Goal: Information Seeking & Learning: Understand process/instructions

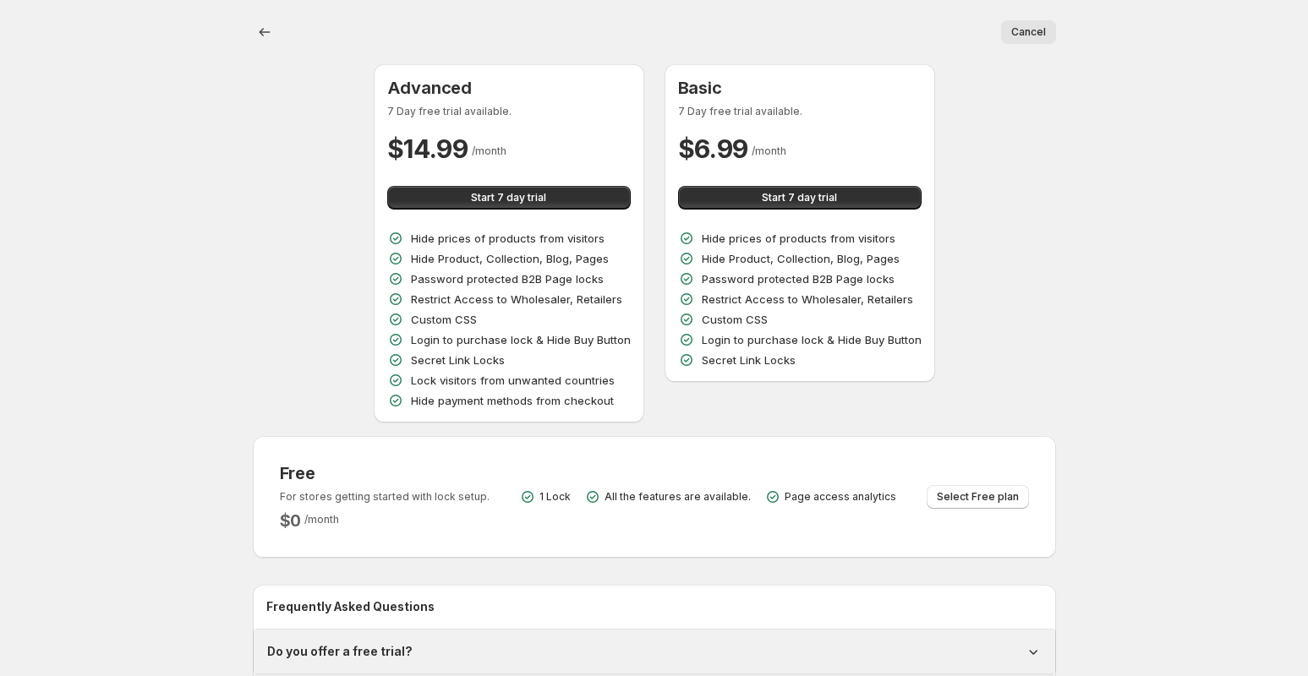
click at [1171, 112] on div "Cancel More actions Cancel Advanced 7 Day free trial available. $ 14.99 / month…" at bounding box center [654, 398] width 1308 height 796
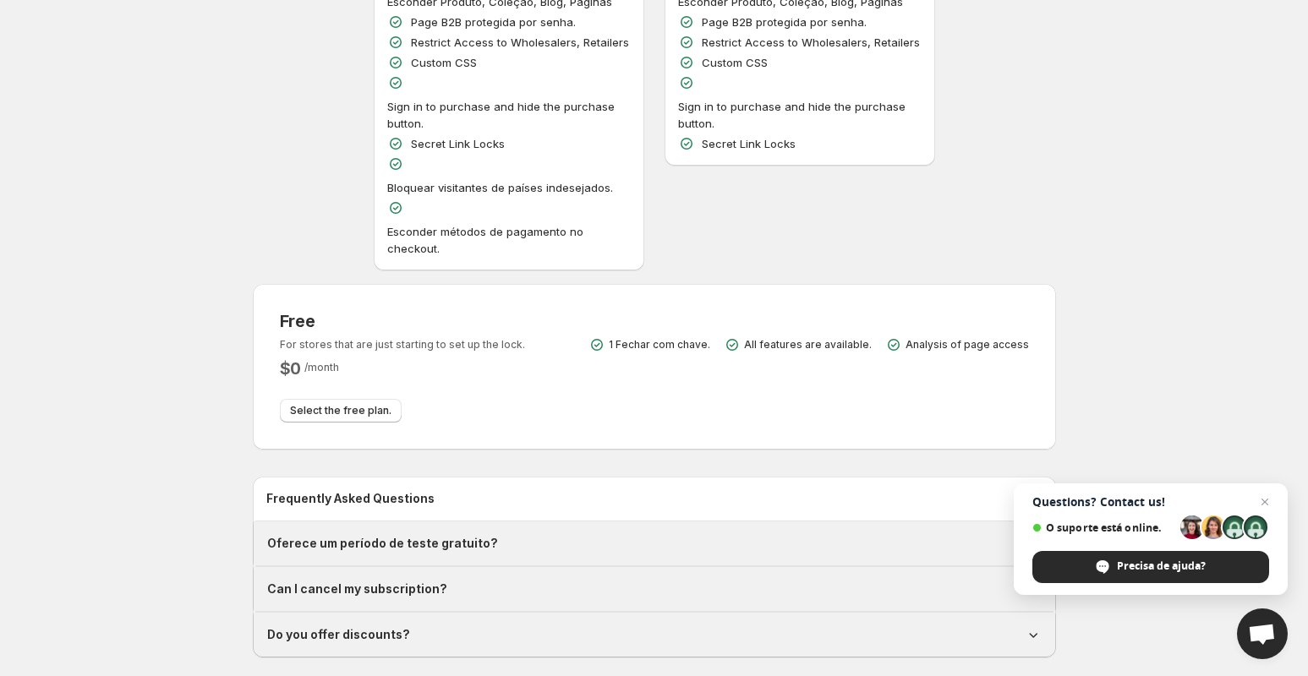
scroll to position [317, 0]
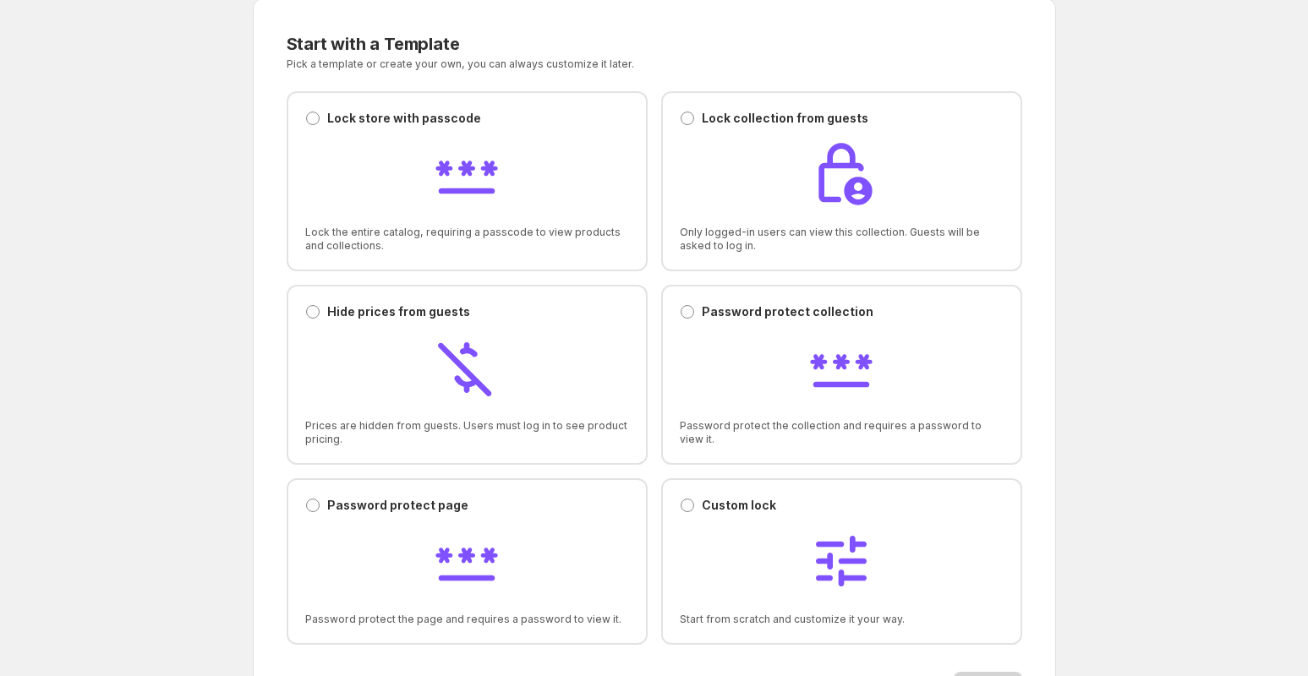
scroll to position [104, 0]
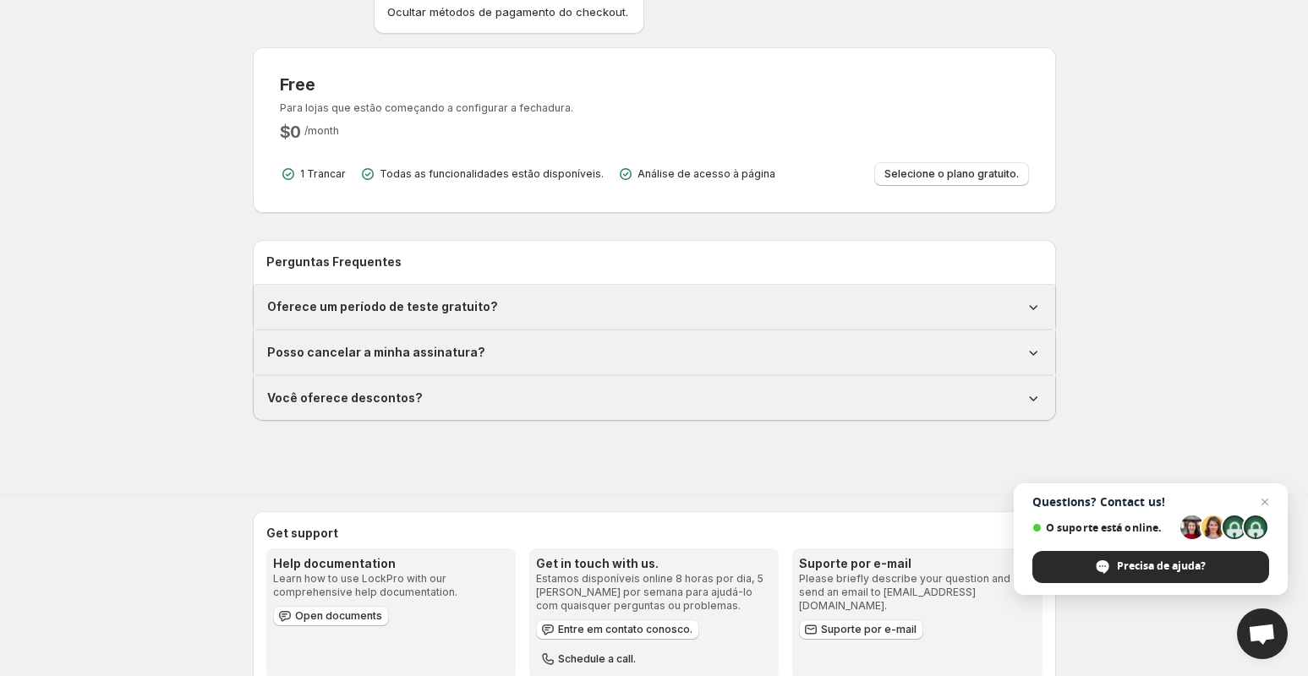
scroll to position [588, 0]
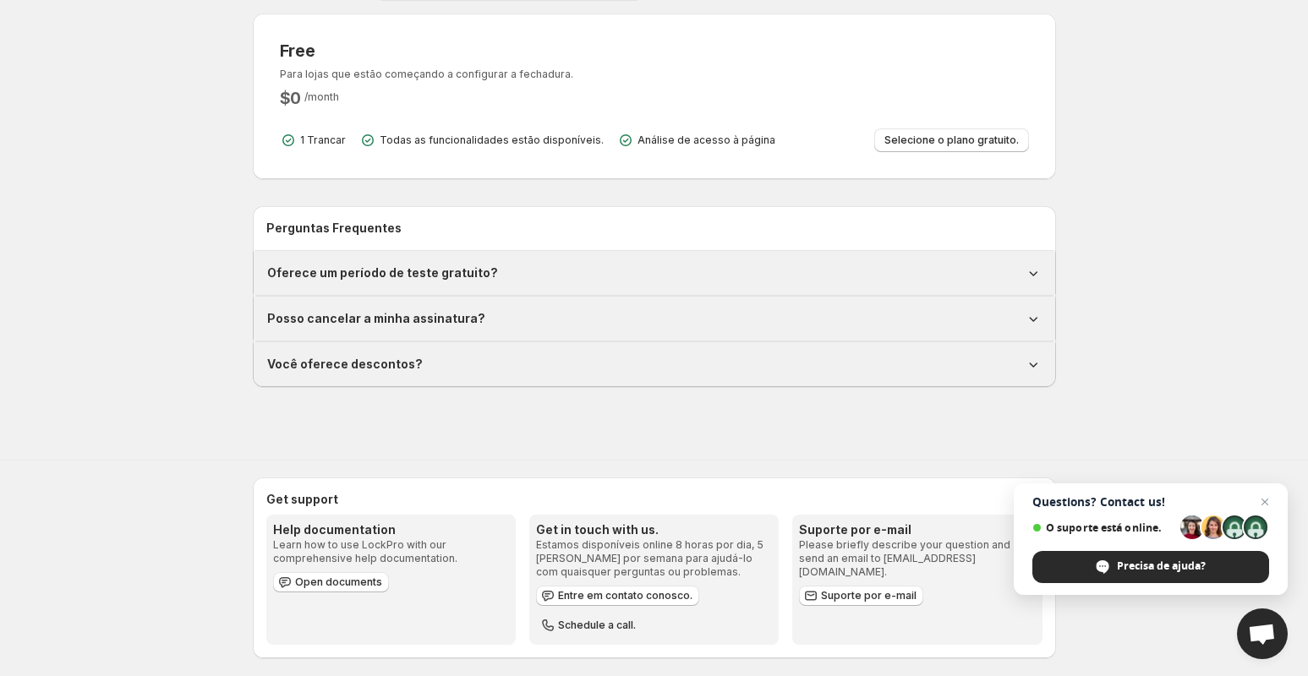
click at [428, 265] on h1 "Oferece um período de teste gratuito?" at bounding box center [382, 273] width 231 height 17
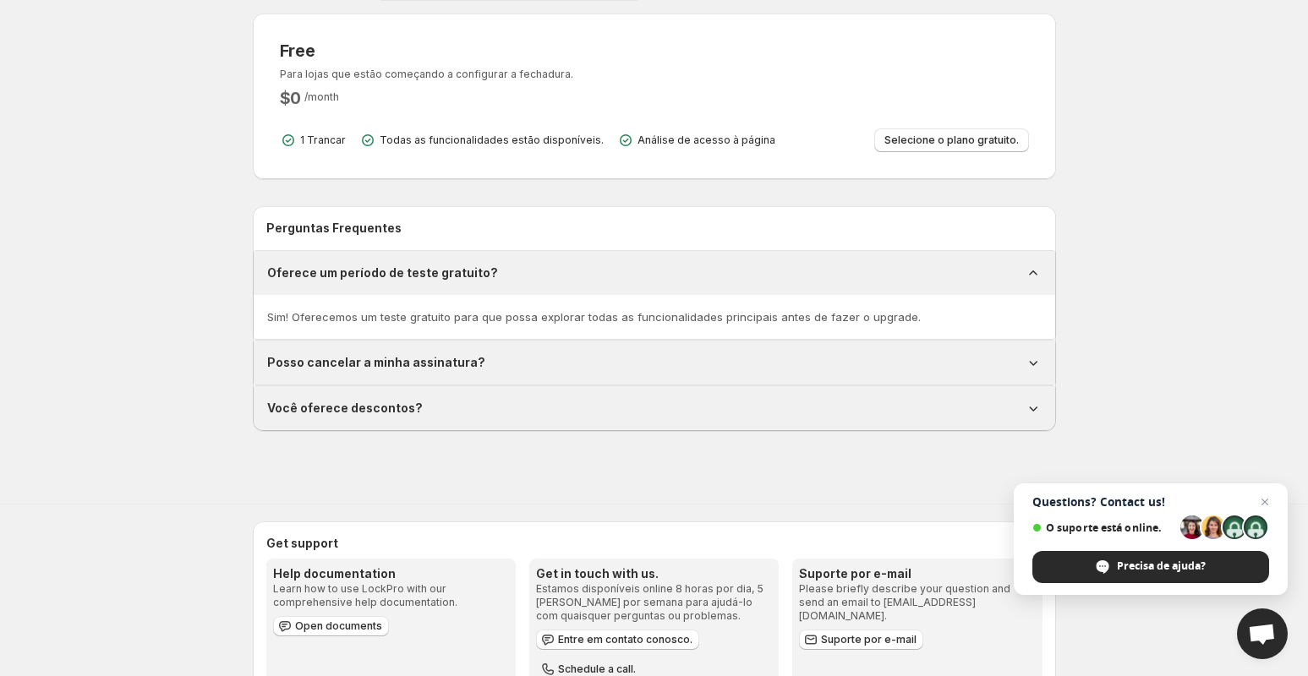
click at [425, 354] on h1 "Posso cancelar a minha assinatura?" at bounding box center [376, 362] width 218 height 17
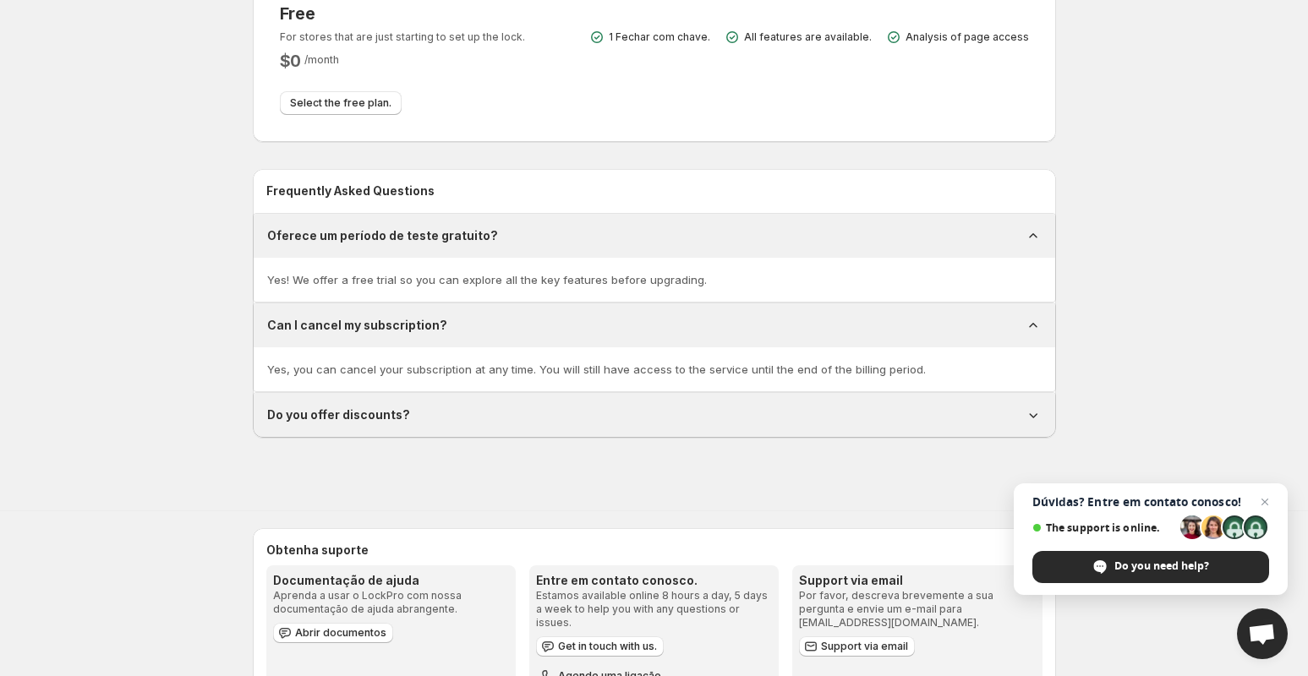
scroll to position [541, 0]
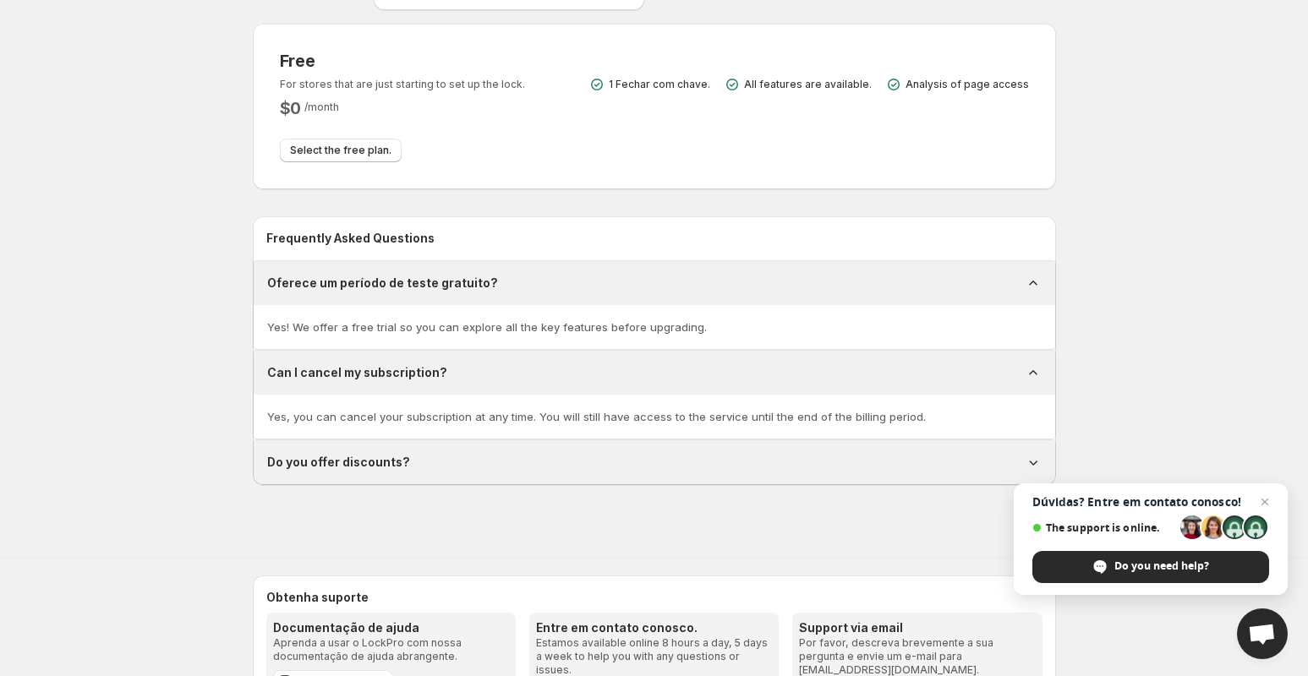
click at [408, 454] on div "Do you offer discounts?" at bounding box center [654, 462] width 774 height 17
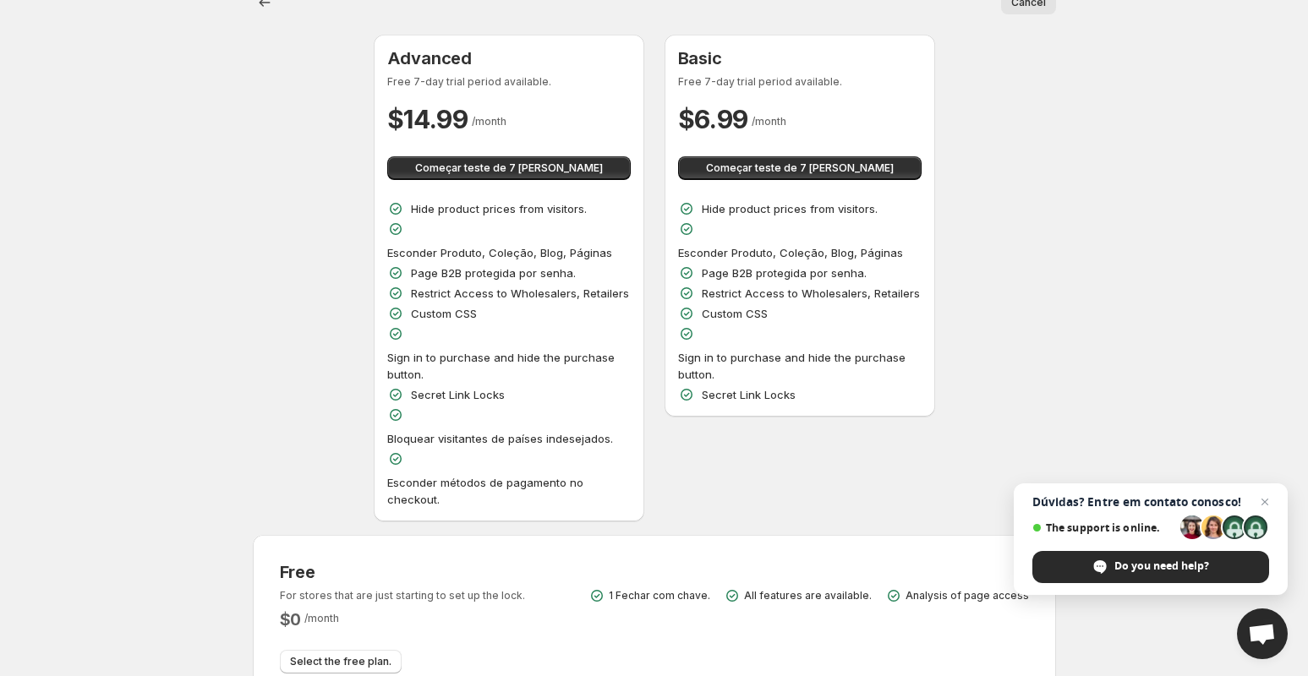
scroll to position [0, 0]
